Goal: Find specific page/section: Find specific page/section

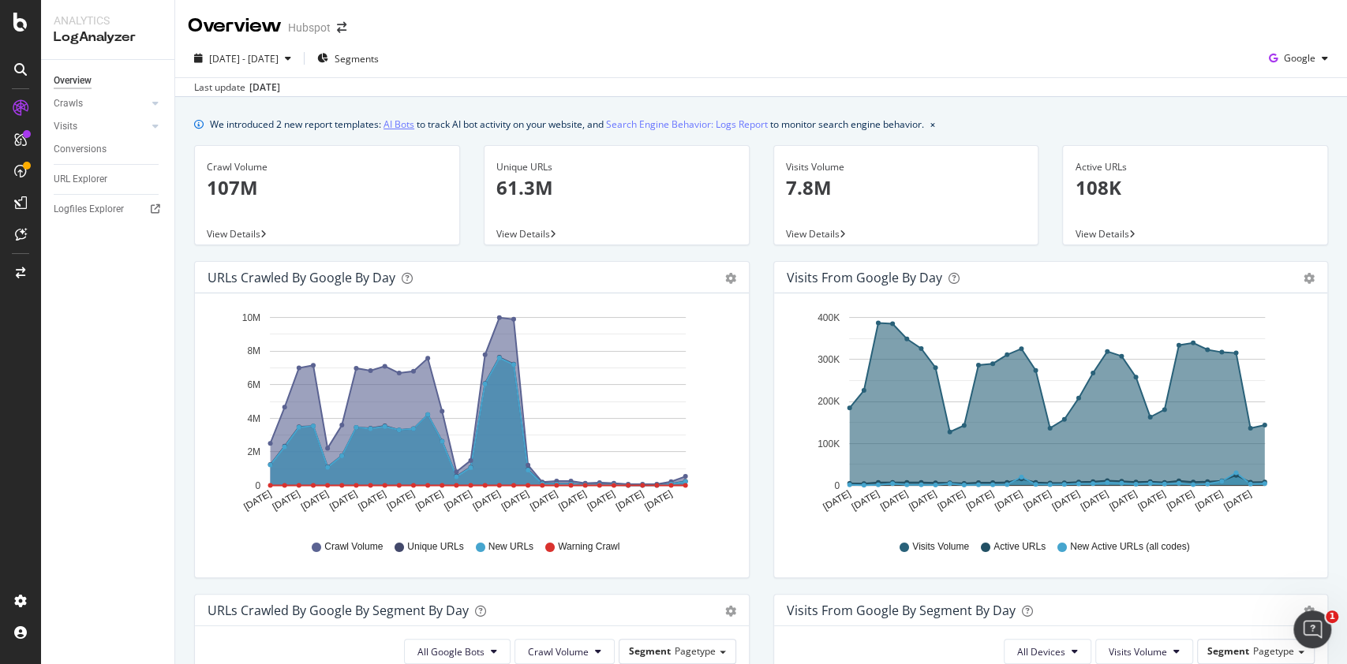
click at [404, 127] on link "AI Bots" at bounding box center [399, 124] width 31 height 17
